Goal: Task Accomplishment & Management: Use online tool/utility

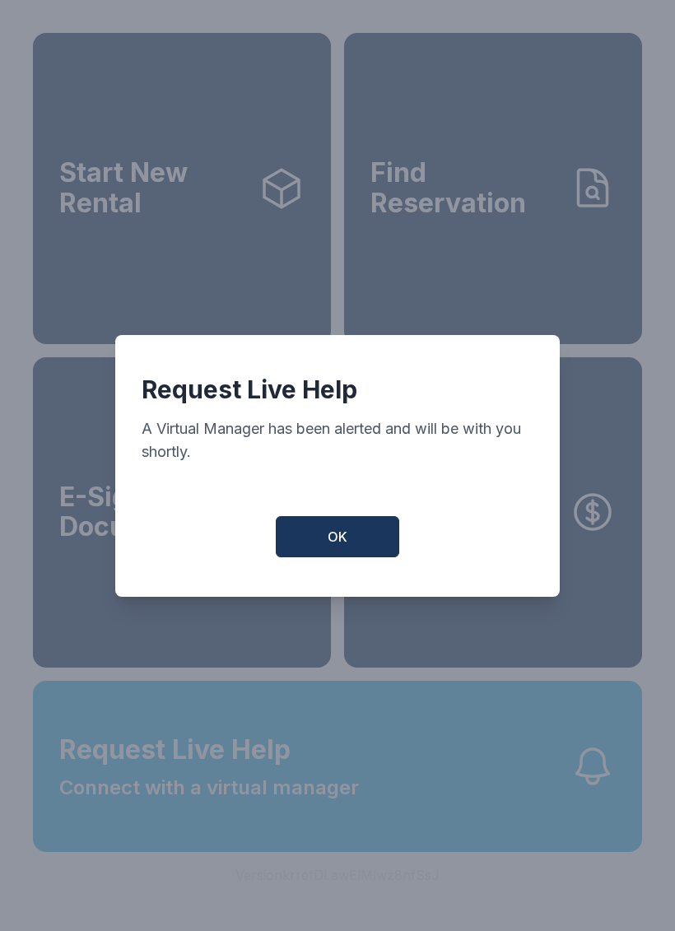
click at [341, 544] on span "OK" at bounding box center [337, 537] width 20 height 20
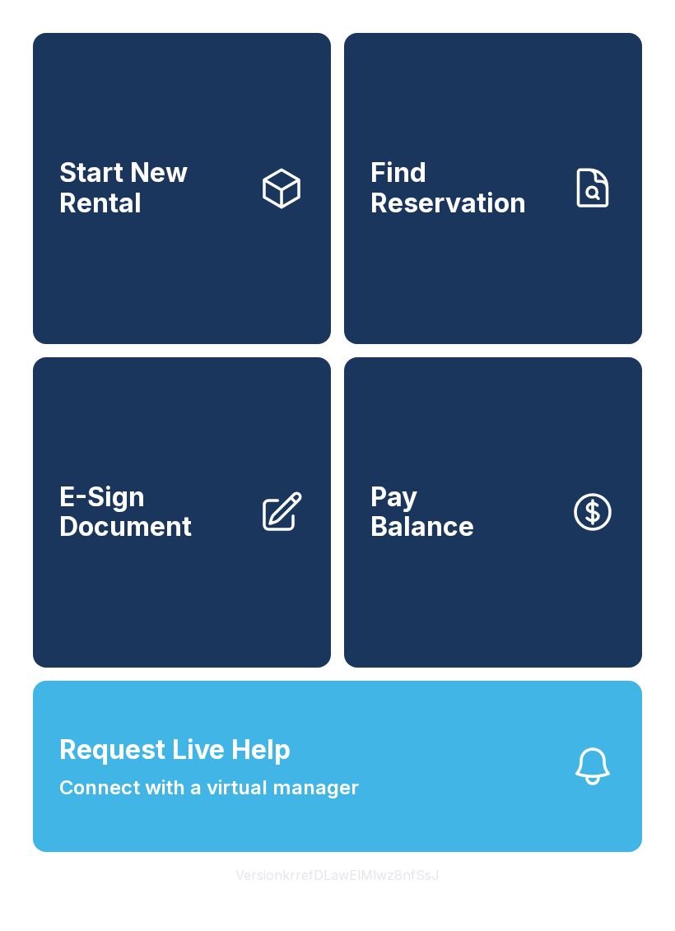
click at [218, 516] on span "E-Sign Document" at bounding box center [152, 512] width 186 height 60
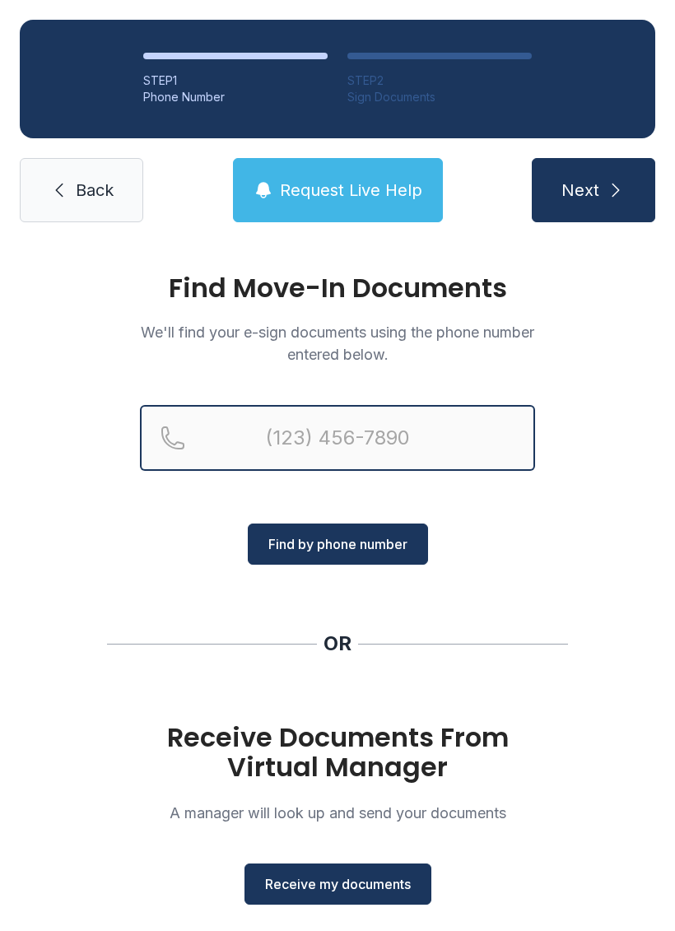
click at [397, 434] on input "Reservation phone number" at bounding box center [337, 438] width 395 height 66
type input "(404)"
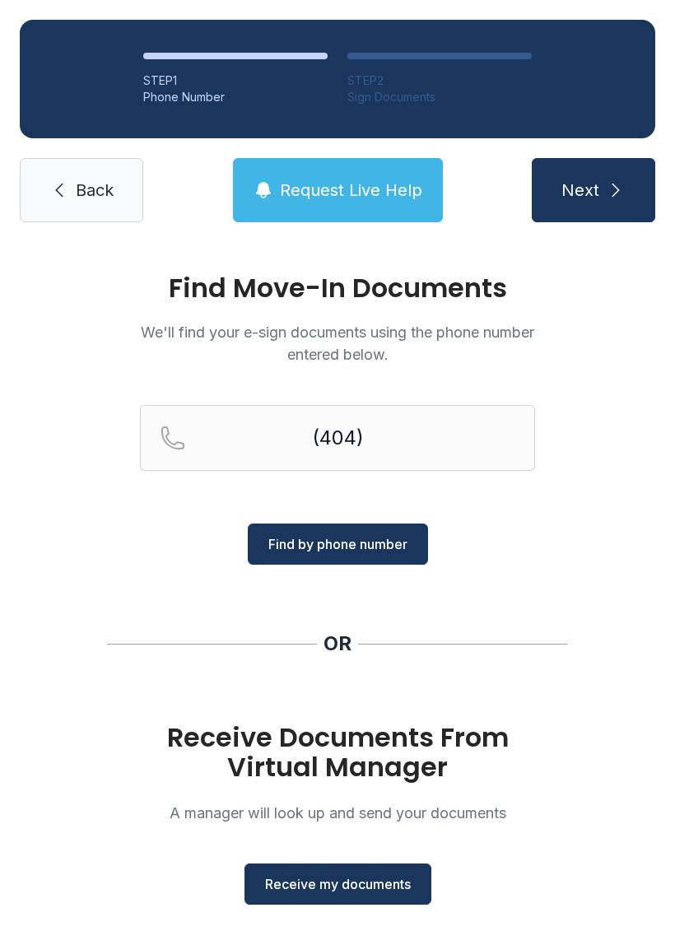
click at [647, 413] on div "Find Move-In Documents We'll find your e-sign documents using the phone number …" at bounding box center [337, 606] width 675 height 728
click at [351, 887] on span "Receive my documents" at bounding box center [338, 884] width 146 height 20
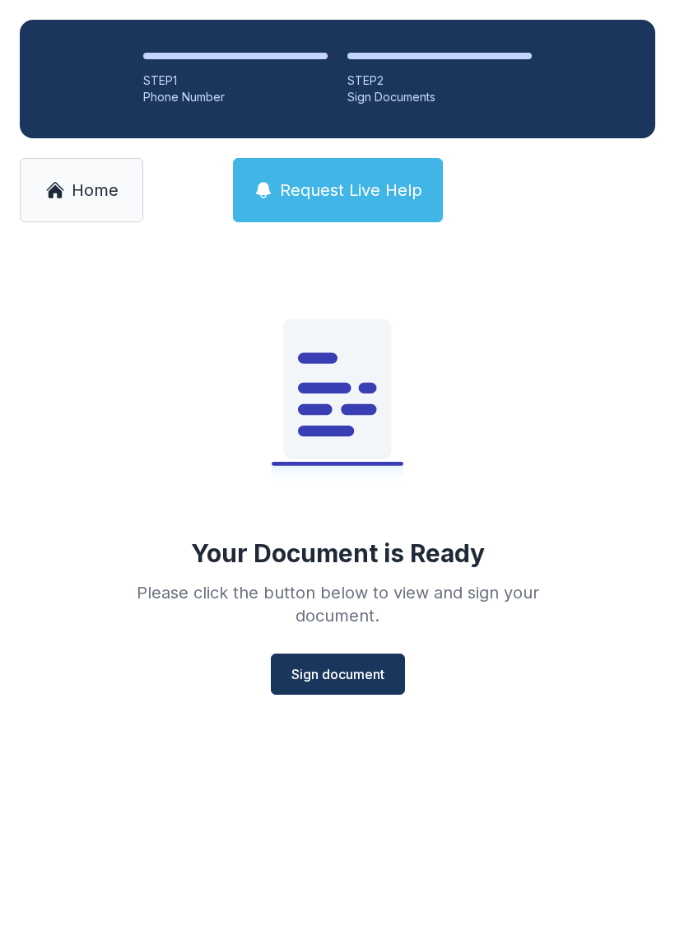
click at [341, 671] on span "Sign document" at bounding box center [337, 674] width 93 height 20
click at [90, 179] on span "Home" at bounding box center [95, 190] width 47 height 23
